Goal: Transaction & Acquisition: Purchase product/service

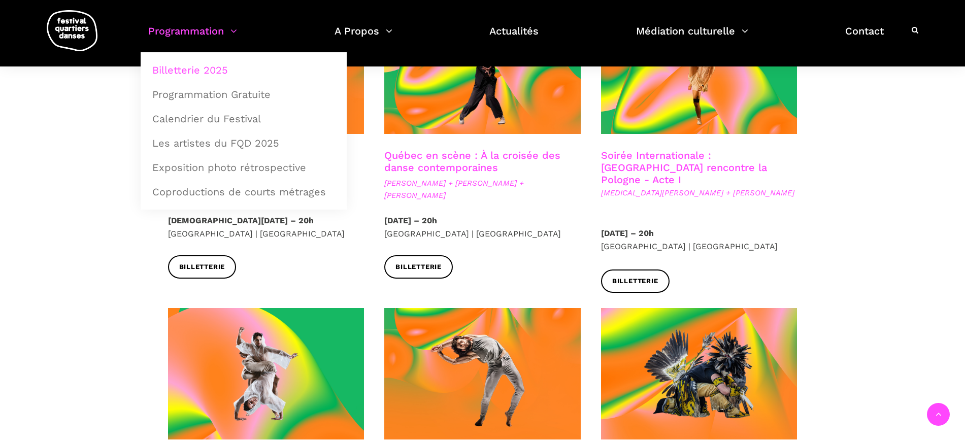
click at [190, 68] on link "Billetterie 2025" at bounding box center [243, 69] width 195 height 23
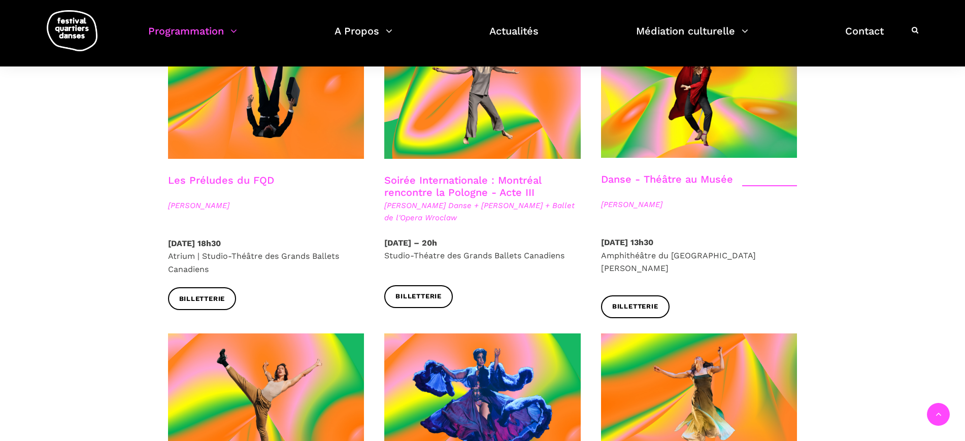
scroll to position [1269, 0]
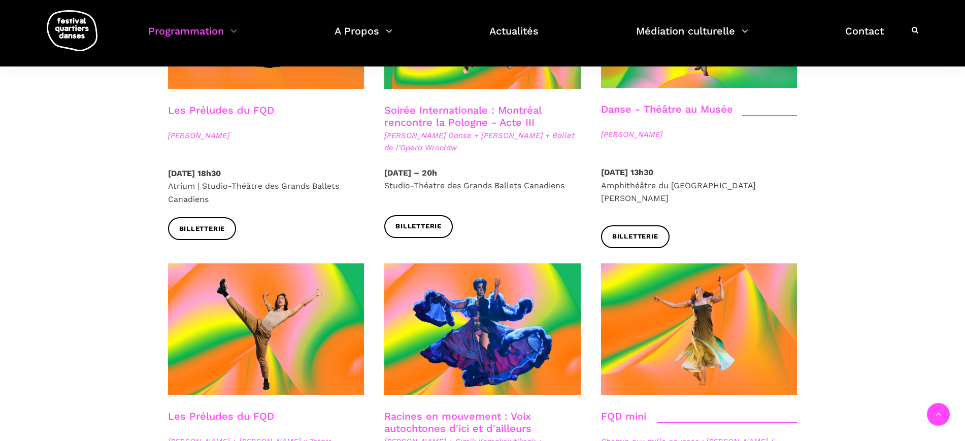
click at [655, 103] on link "Danse - Théâtre au Musée" at bounding box center [667, 109] width 132 height 12
